Goal: Task Accomplishment & Management: Use online tool/utility

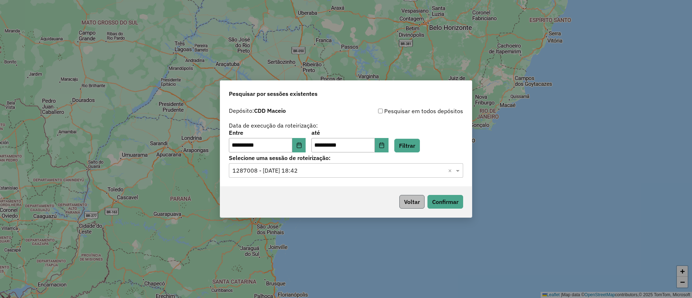
drag, startPoint x: 413, startPoint y: 211, endPoint x: 407, endPoint y: 199, distance: 12.8
click at [414, 211] on div "Voltar Confirmar" at bounding box center [346, 201] width 252 height 31
click at [404, 195] on button "Voltar" at bounding box center [412, 202] width 25 height 14
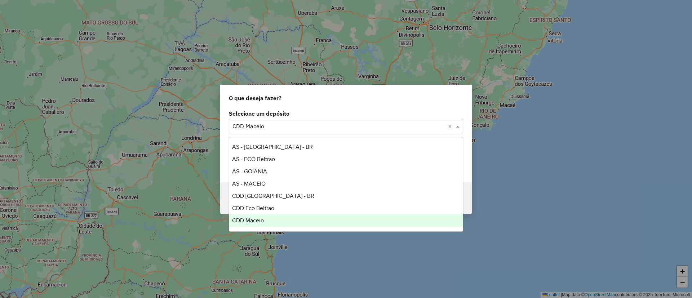
click at [300, 131] on div "Selecione um depósito × CDD Maceio ×" at bounding box center [346, 126] width 234 height 14
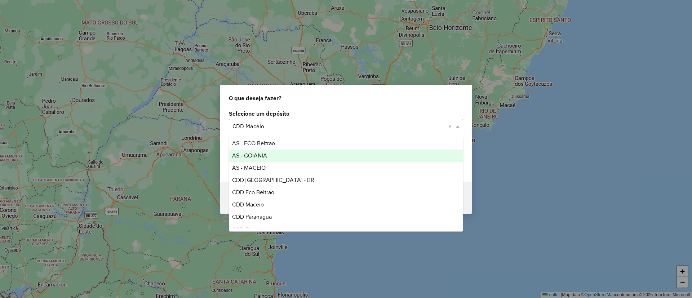
scroll to position [24, 0]
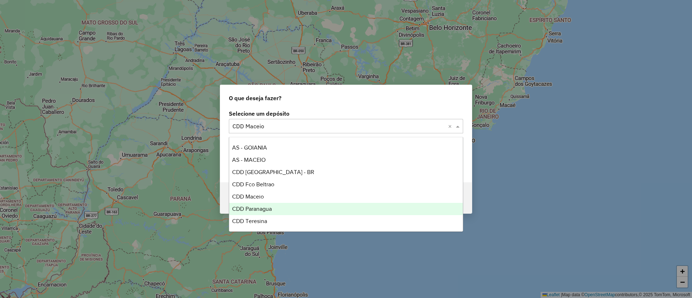
click at [264, 210] on span "CDD Paranagua" at bounding box center [252, 209] width 40 height 6
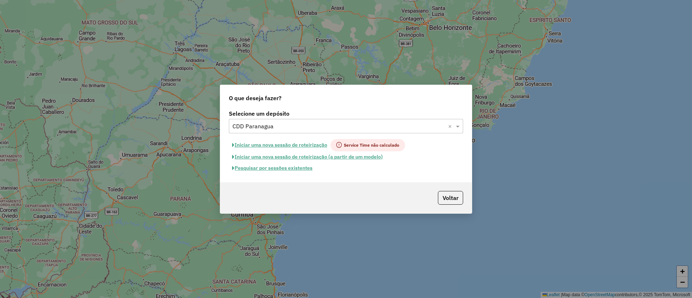
click at [290, 168] on button "Pesquisar por sessões existentes" at bounding box center [272, 168] width 87 height 11
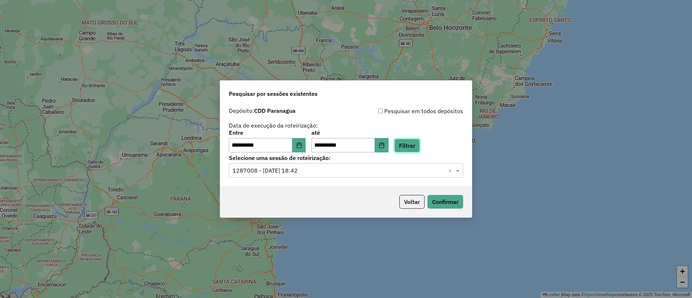
click at [419, 145] on button "Filtrar" at bounding box center [408, 146] width 26 height 14
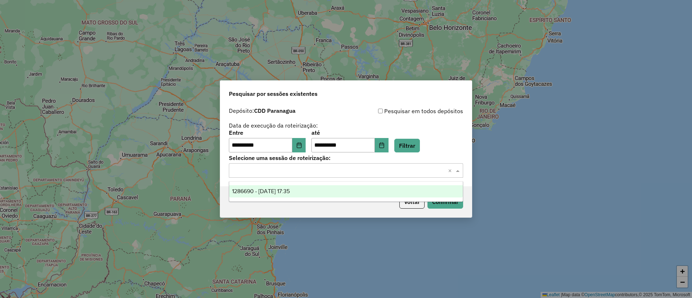
click at [338, 176] on div "Selecione uma sessão × ×" at bounding box center [346, 170] width 234 height 14
click at [257, 192] on span "1286690 - 02/10/2025 17:35" at bounding box center [261, 191] width 58 height 6
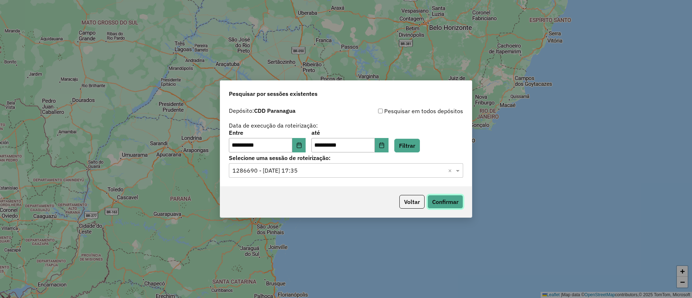
click at [445, 198] on button "Confirmar" at bounding box center [446, 202] width 36 height 14
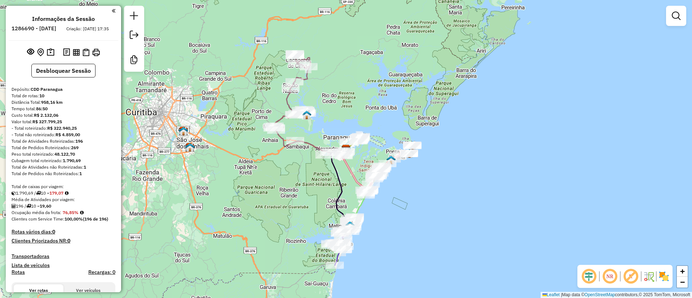
click at [625, 273] on em at bounding box center [630, 276] width 17 height 17
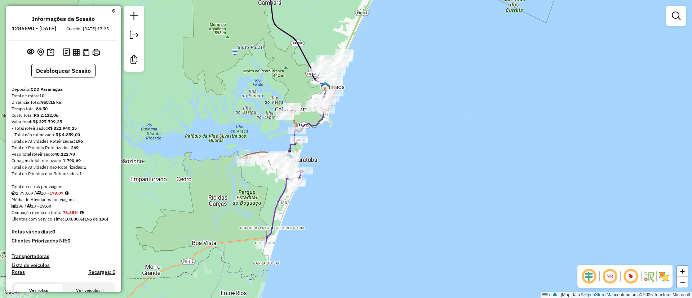
drag, startPoint x: 364, startPoint y: 210, endPoint x: 370, endPoint y: 206, distance: 7.1
click at [370, 206] on div "Janela de atendimento Grade de atendimento Capacidade Transportadoras Veículos …" at bounding box center [346, 149] width 692 height 298
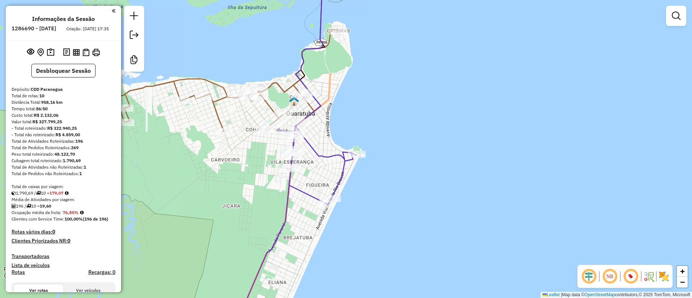
drag, startPoint x: 413, startPoint y: 148, endPoint x: 387, endPoint y: 143, distance: 26.5
click at [413, 148] on div "Janela de atendimento Grade de atendimento Capacidade Transportadoras Veículos …" at bounding box center [346, 149] width 692 height 298
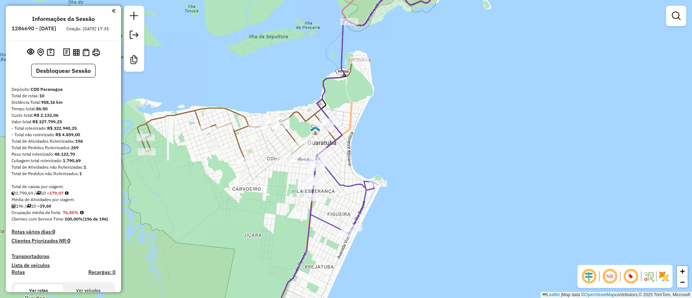
drag, startPoint x: 426, startPoint y: 169, endPoint x: 439, endPoint y: 87, distance: 83.0
click at [453, 70] on div "Janela de atendimento Grade de atendimento Capacidade Transportadoras Veículos …" at bounding box center [346, 149] width 692 height 298
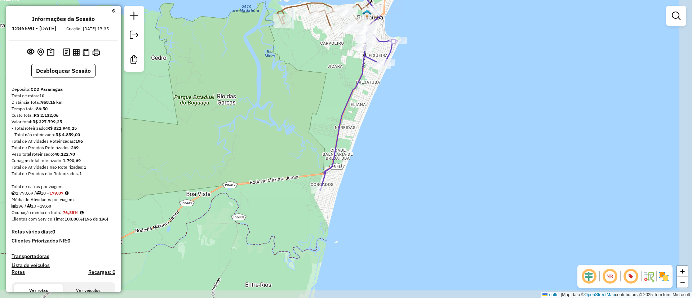
drag, startPoint x: 390, startPoint y: 251, endPoint x: 373, endPoint y: 158, distance: 94.9
click at [373, 158] on div "Janela de atendimento Grade de atendimento Capacidade Transportadoras Veículos …" at bounding box center [346, 149] width 692 height 298
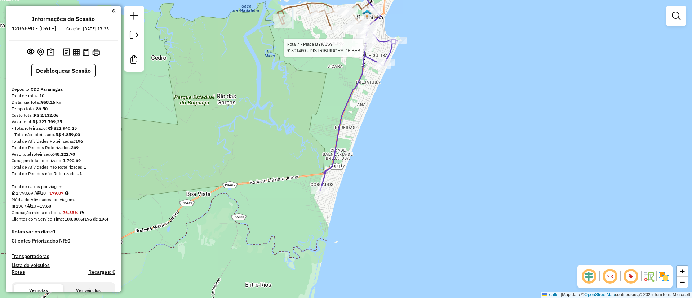
select select "**********"
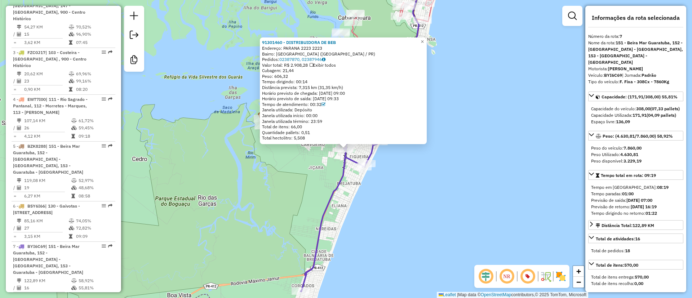
scroll to position [613, 0]
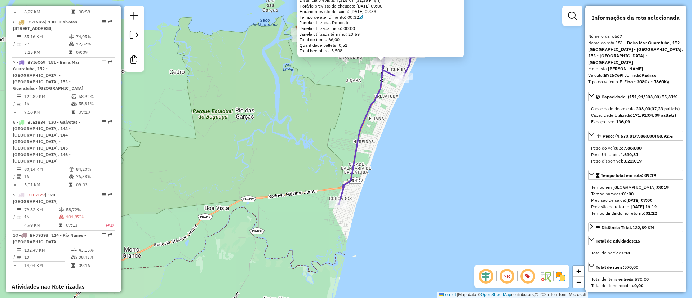
drag, startPoint x: 382, startPoint y: 225, endPoint x: 419, endPoint y: 138, distance: 95.0
click at [419, 138] on div "91301460 - DISTRIBUIDORA DE BEB Endereço: PARANA 2223 2223 Bairro: VILA ESPERAN…" at bounding box center [346, 149] width 692 height 298
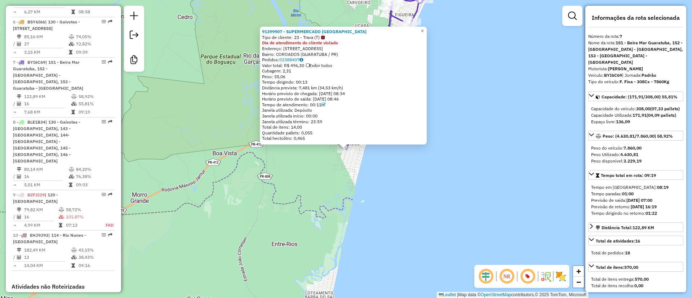
click at [382, 170] on div "91399907 - SUPERMERCADO BAIA AZ Tipo de cliente: 23 - Trava (T) Dia de atendime…" at bounding box center [346, 149] width 692 height 298
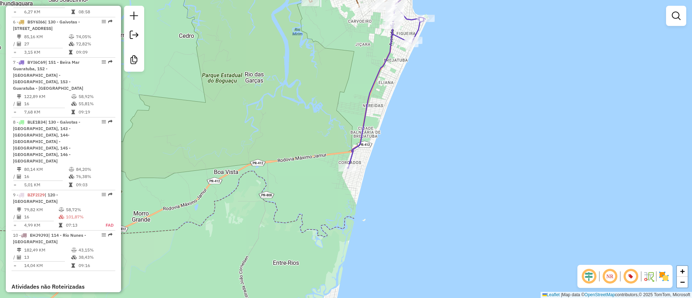
drag, startPoint x: 383, startPoint y: 146, endPoint x: 384, endPoint y: 156, distance: 9.8
click at [384, 156] on div "Janela de atendimento Grade de atendimento Capacidade Transportadoras Veículos …" at bounding box center [346, 149] width 692 height 298
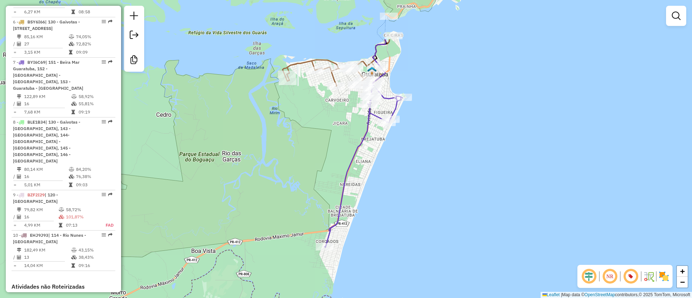
click at [349, 161] on icon at bounding box center [364, 165] width 78 height 164
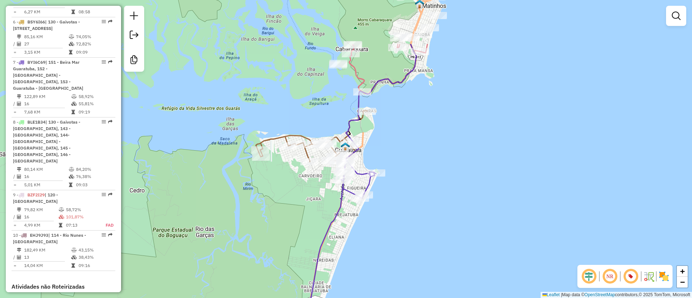
drag, startPoint x: 445, startPoint y: 104, endPoint x: 422, endPoint y: 180, distance: 79.2
click at [422, 180] on div "Janela de atendimento Grade de atendimento Capacidade Transportadoras Veículos …" at bounding box center [346, 149] width 692 height 298
